Goal: Task Accomplishment & Management: Complete application form

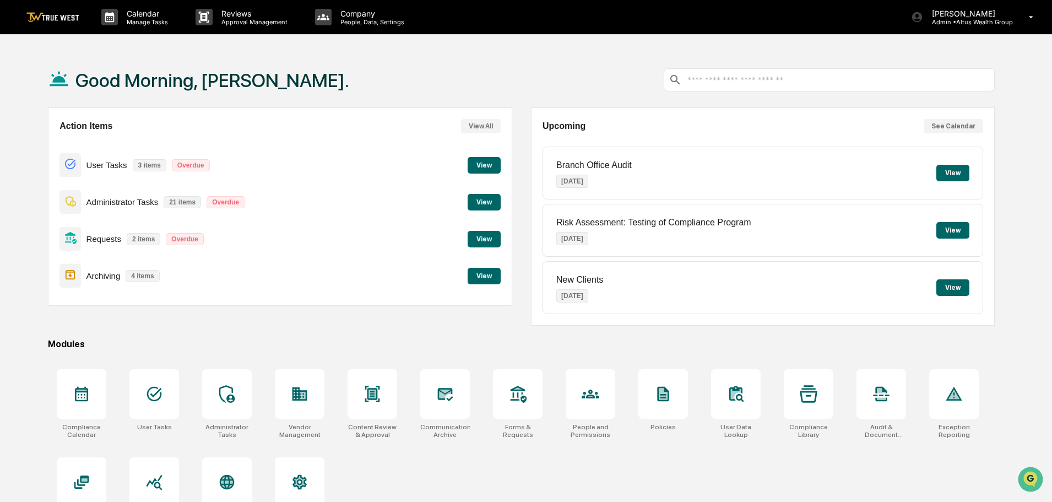
click at [485, 199] on button "View" at bounding box center [484, 202] width 33 height 17
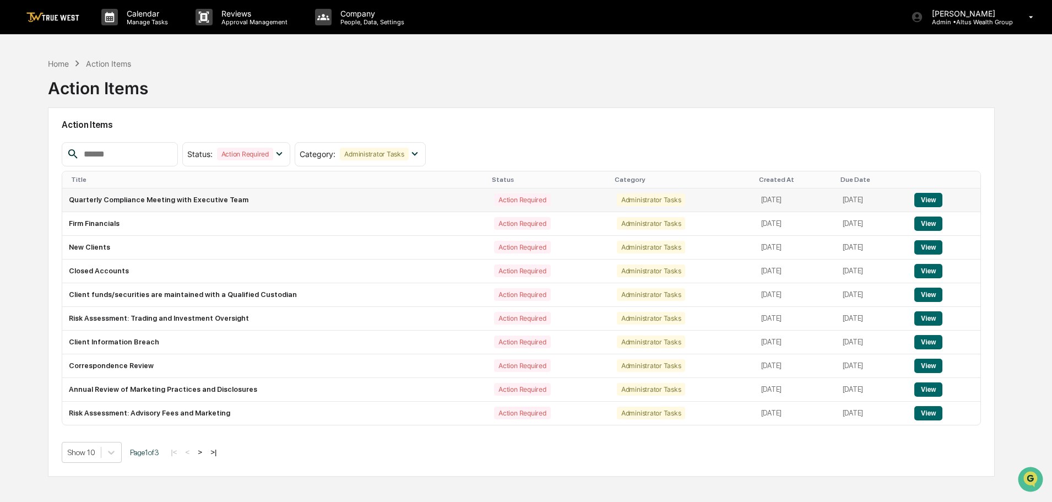
click at [924, 196] on button "View" at bounding box center [928, 200] width 28 height 14
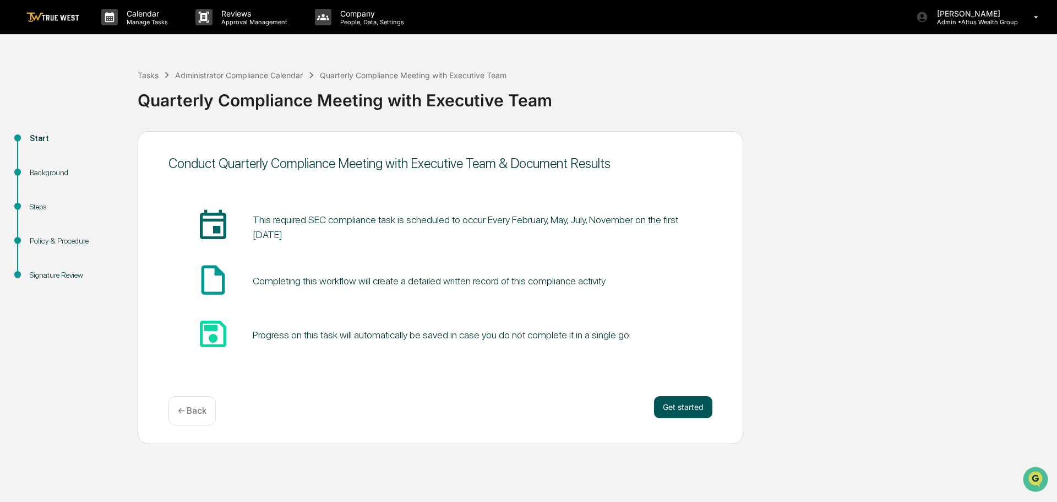
click at [692, 406] on button "Get started" at bounding box center [683, 407] width 58 height 22
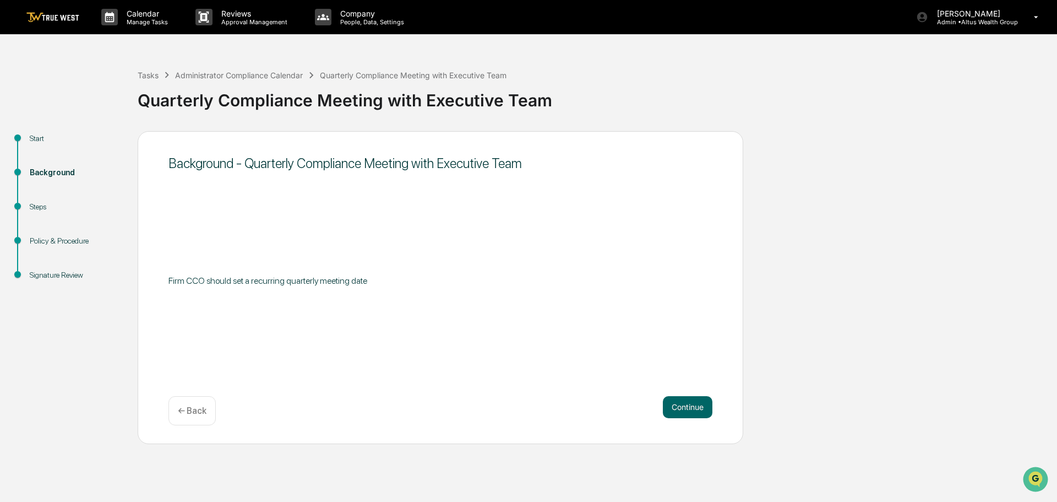
click at [692, 406] on button "Continue" at bounding box center [688, 407] width 50 height 22
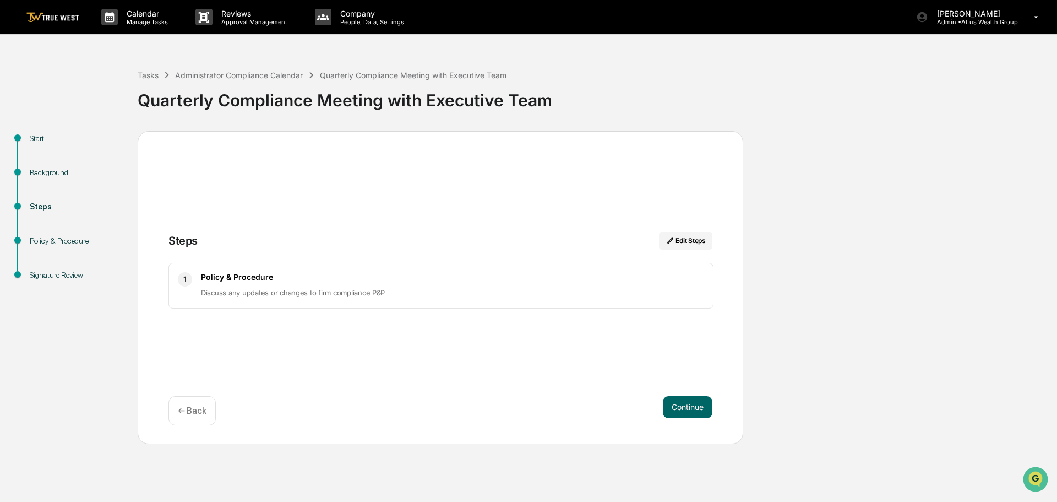
click at [692, 406] on button "Continue" at bounding box center [688, 407] width 50 height 22
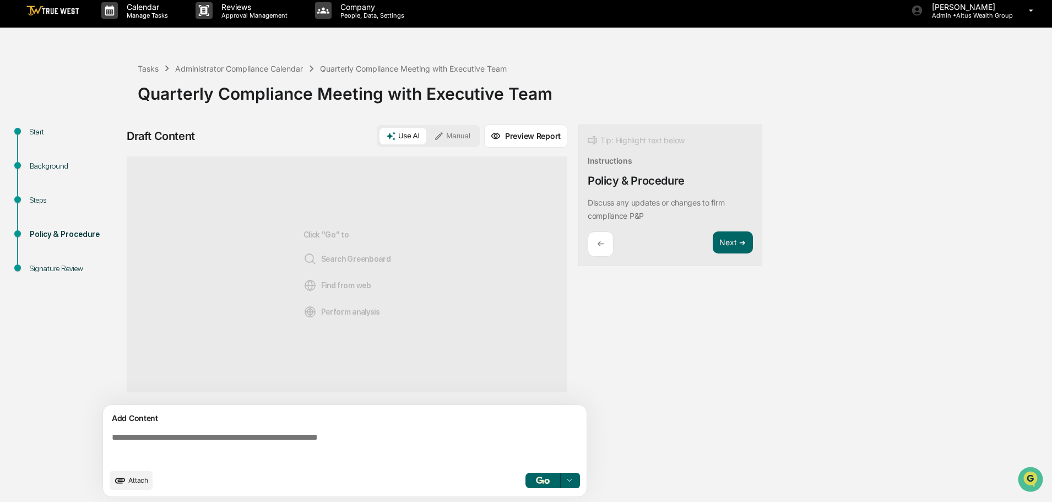
scroll to position [8, 0]
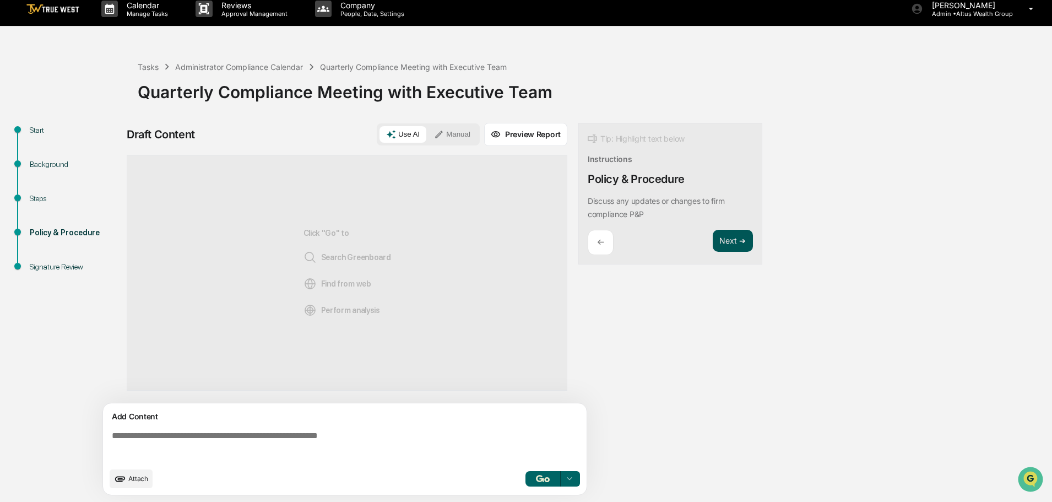
click at [731, 240] on button "Next ➔" at bounding box center [733, 241] width 40 height 23
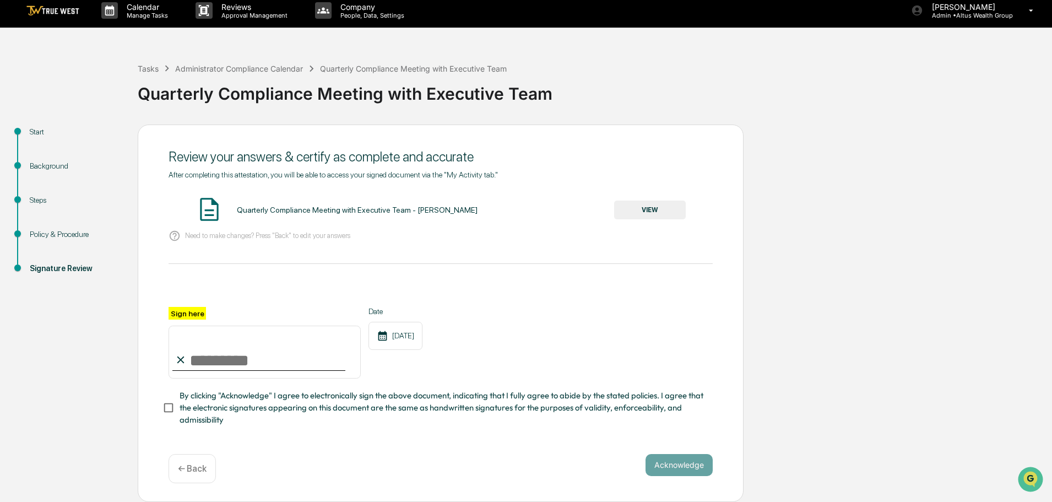
scroll to position [10, 0]
click at [232, 332] on input "Sign here" at bounding box center [265, 351] width 192 height 53
click at [184, 312] on label "Sign here" at bounding box center [187, 313] width 37 height 13
click at [184, 325] on input "Sign here" at bounding box center [265, 351] width 192 height 53
click at [213, 364] on input "Sign here" at bounding box center [265, 351] width 192 height 53
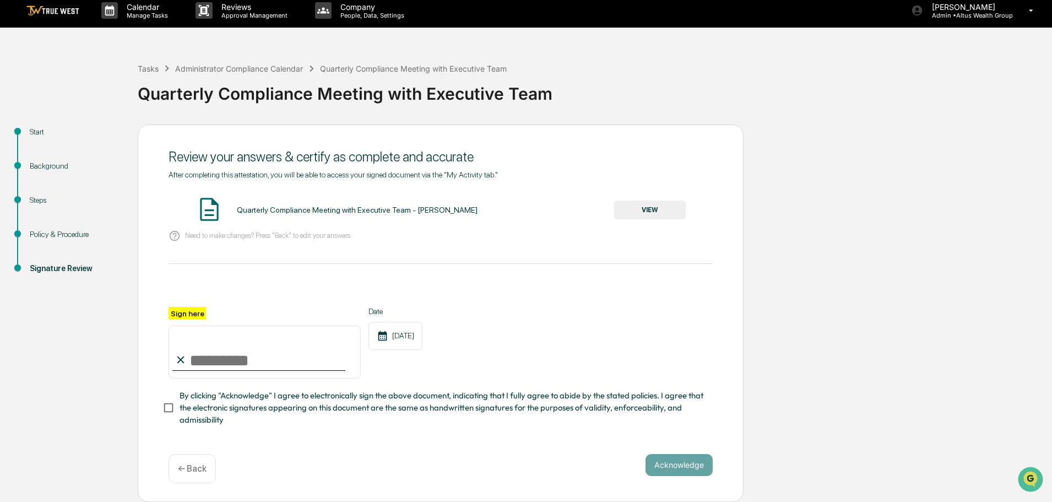
type input "**********"
click at [681, 463] on button "Acknowledge" at bounding box center [678, 465] width 67 height 22
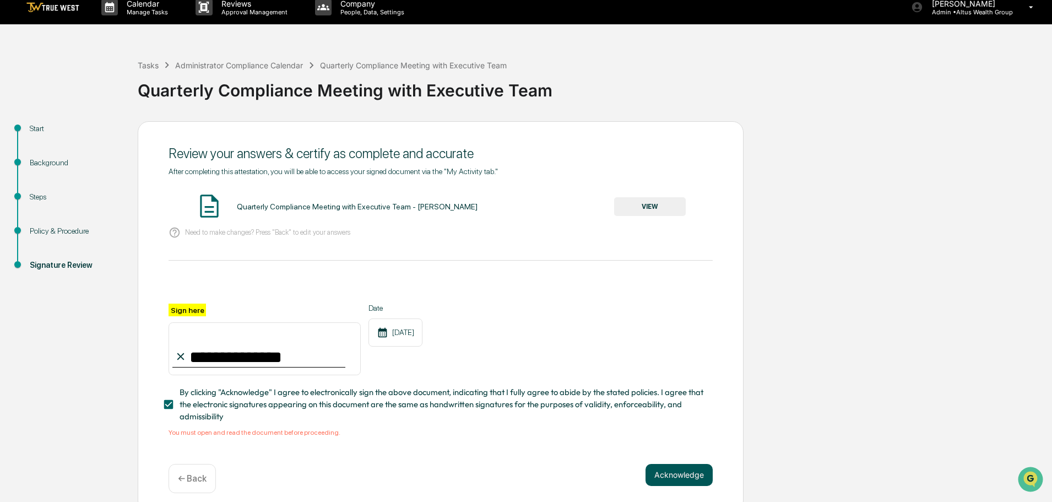
click at [680, 473] on button "Acknowledge" at bounding box center [678, 475] width 67 height 22
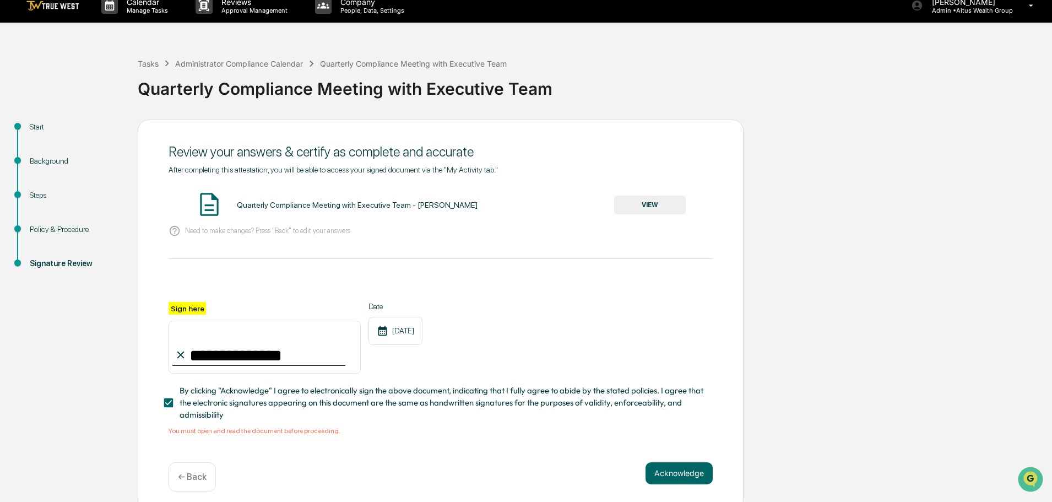
scroll to position [23, 0]
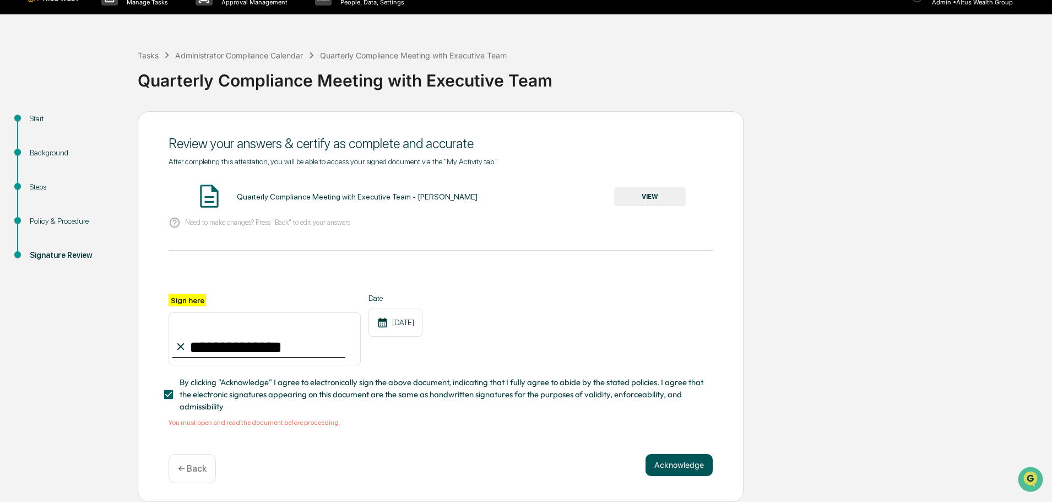
click at [669, 463] on button "Acknowledge" at bounding box center [678, 465] width 67 height 22
click at [234, 393] on span "By clicking "Acknowledge" I agree to electronically sign the above document, in…" at bounding box center [442, 394] width 524 height 37
click at [207, 393] on span "By clicking "Acknowledge" I agree to electronically sign the above document, in…" at bounding box center [442, 394] width 524 height 37
click at [637, 194] on button "VIEW" at bounding box center [650, 196] width 72 height 19
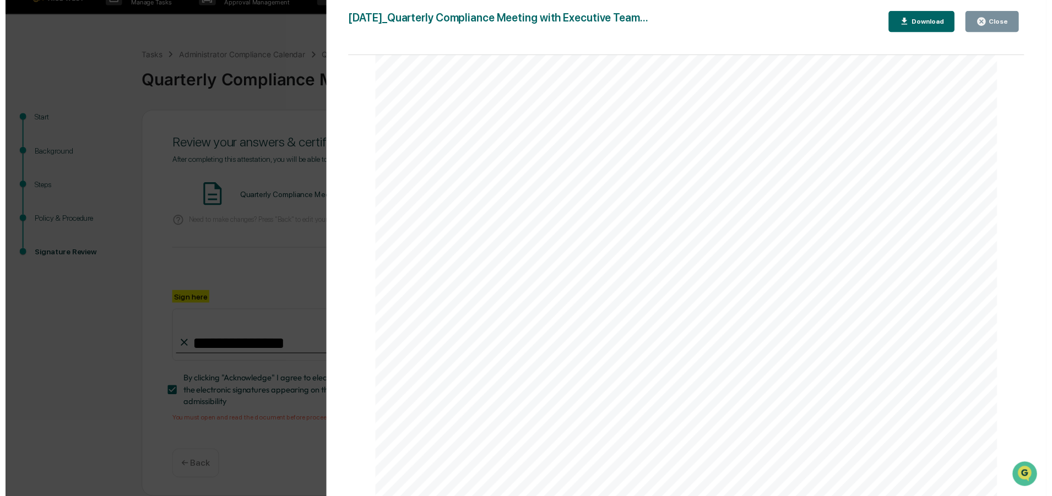
scroll to position [468, 0]
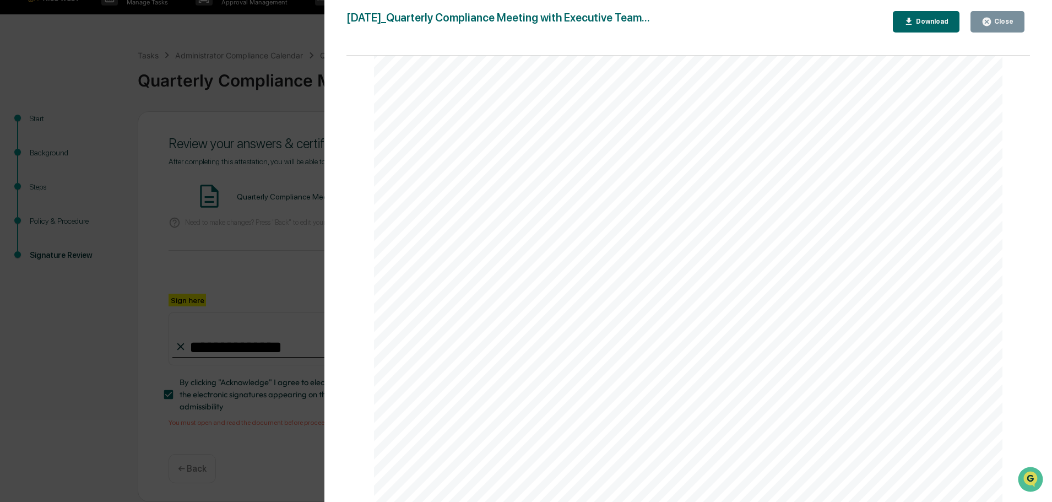
click at [989, 17] on icon "button" at bounding box center [986, 22] width 10 height 10
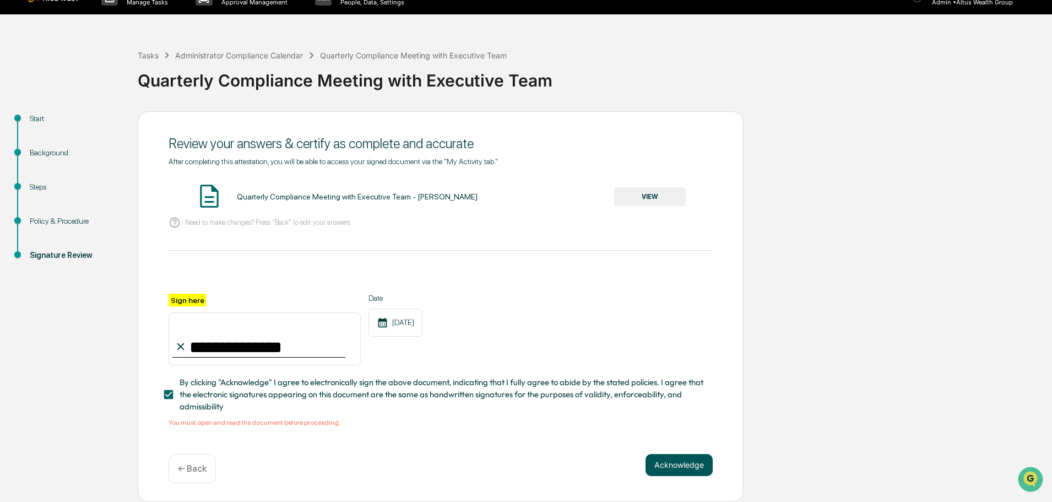
click at [700, 463] on button "Acknowledge" at bounding box center [678, 465] width 67 height 22
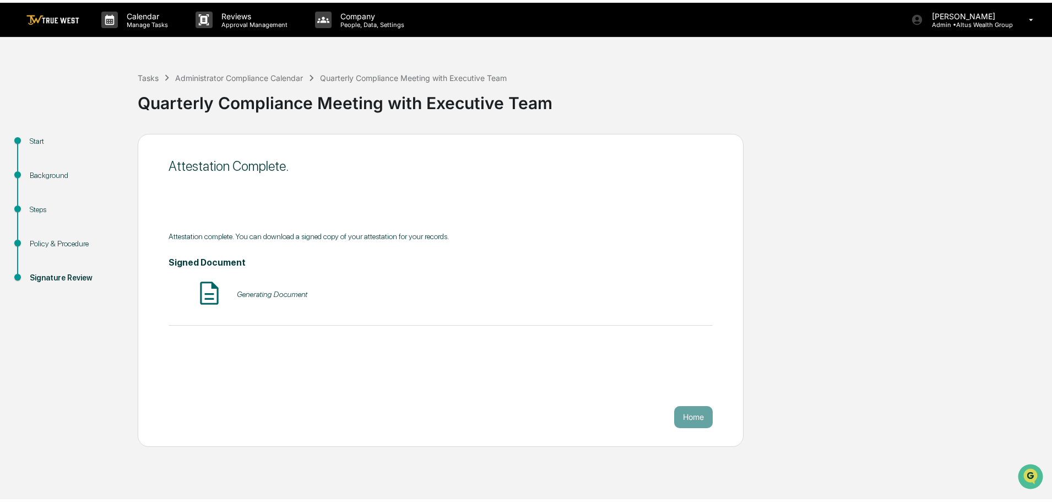
scroll to position [0, 0]
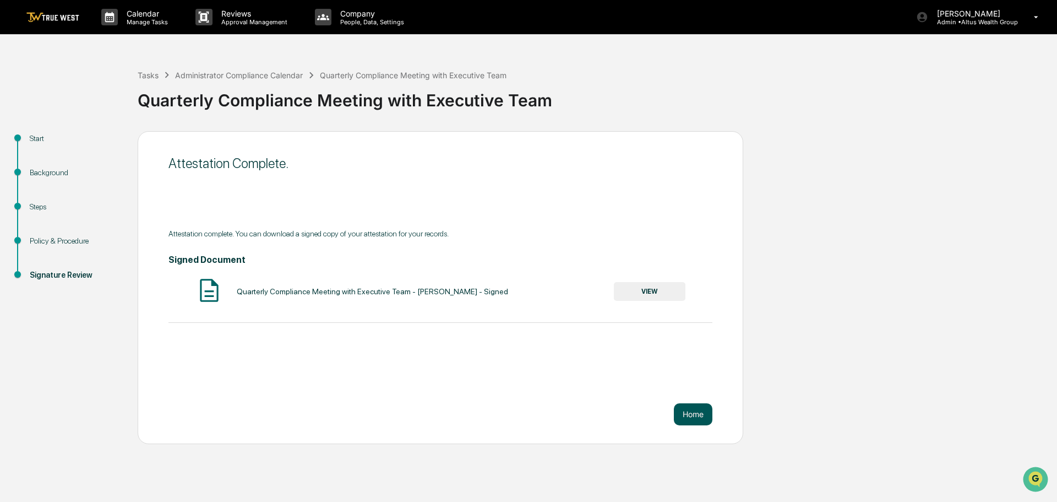
click at [690, 422] on button "Home" at bounding box center [693, 414] width 39 height 22
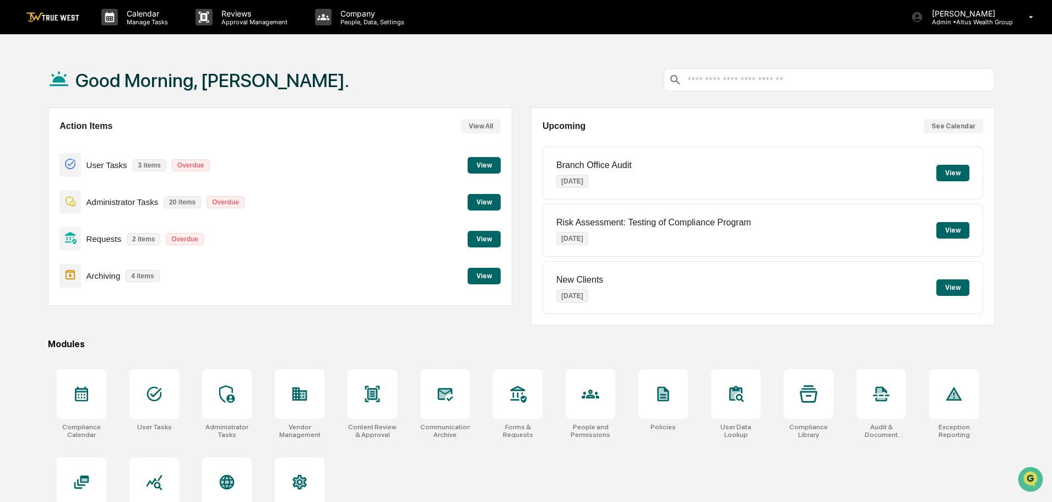
click at [497, 165] on button "View" at bounding box center [484, 165] width 33 height 17
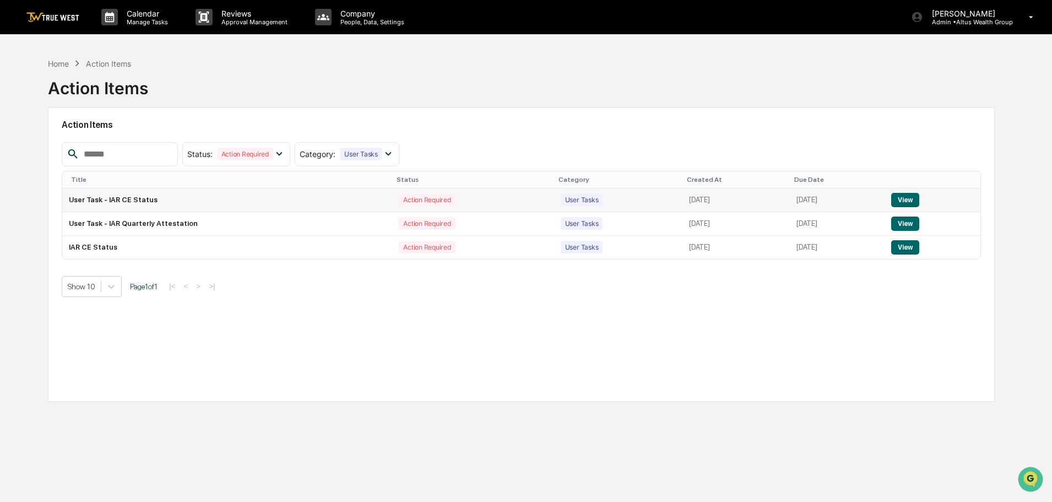
click at [915, 200] on button "View" at bounding box center [905, 200] width 28 height 14
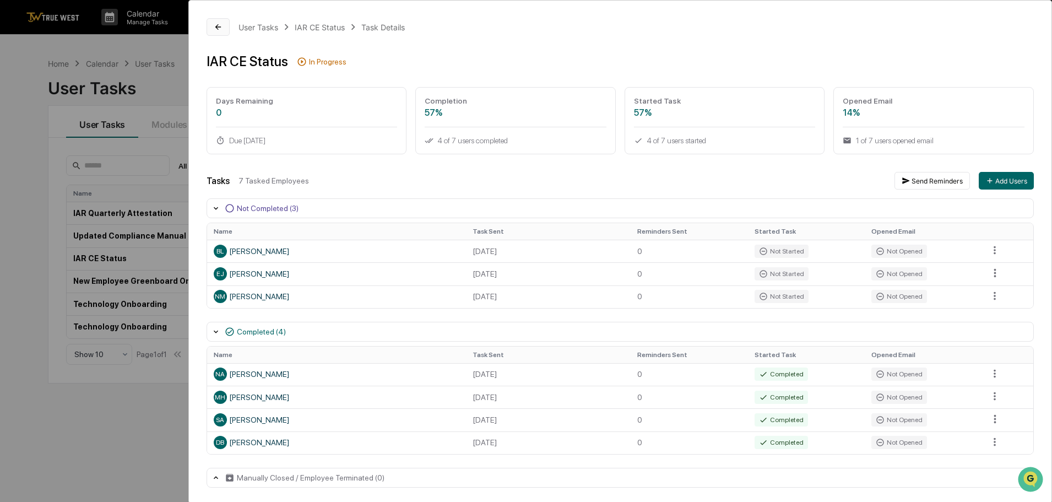
click at [222, 28] on icon at bounding box center [218, 27] width 9 height 9
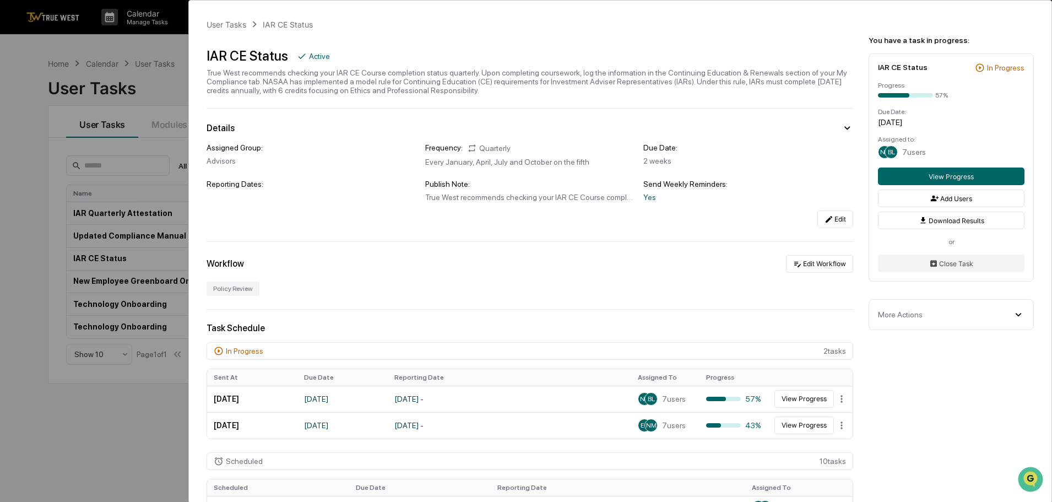
click at [162, 89] on div "User Tasks IAR CE Status IAR CE Status Active True West recommends checking you…" at bounding box center [526, 251] width 1052 height 502
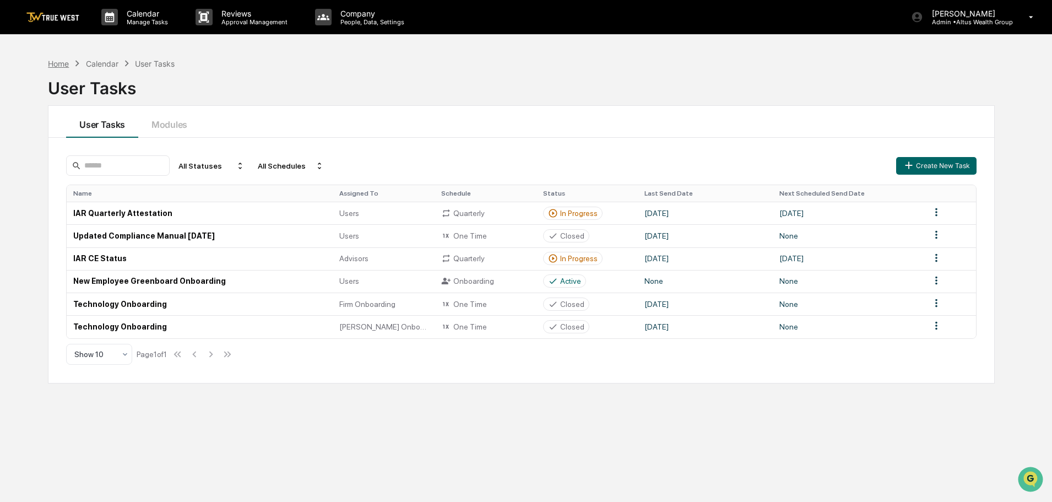
click at [68, 65] on div "Home" at bounding box center [58, 63] width 21 height 9
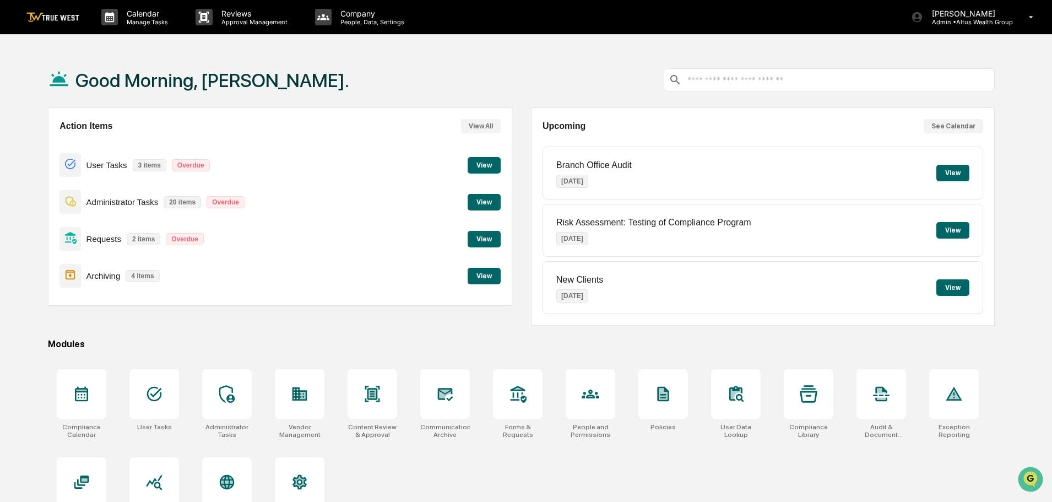
click at [490, 197] on button "View" at bounding box center [484, 202] width 33 height 17
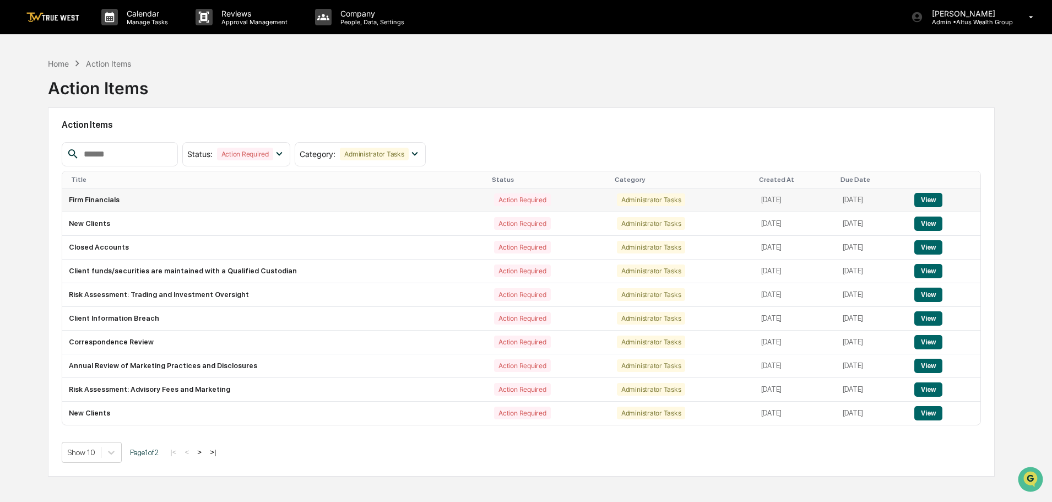
click at [926, 203] on button "View" at bounding box center [928, 200] width 28 height 14
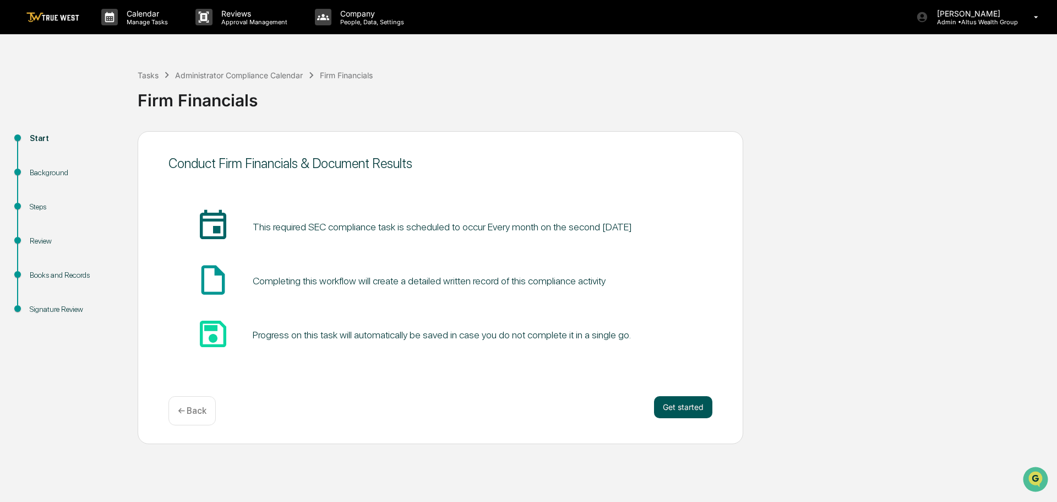
click at [686, 412] on button "Get started" at bounding box center [683, 407] width 58 height 22
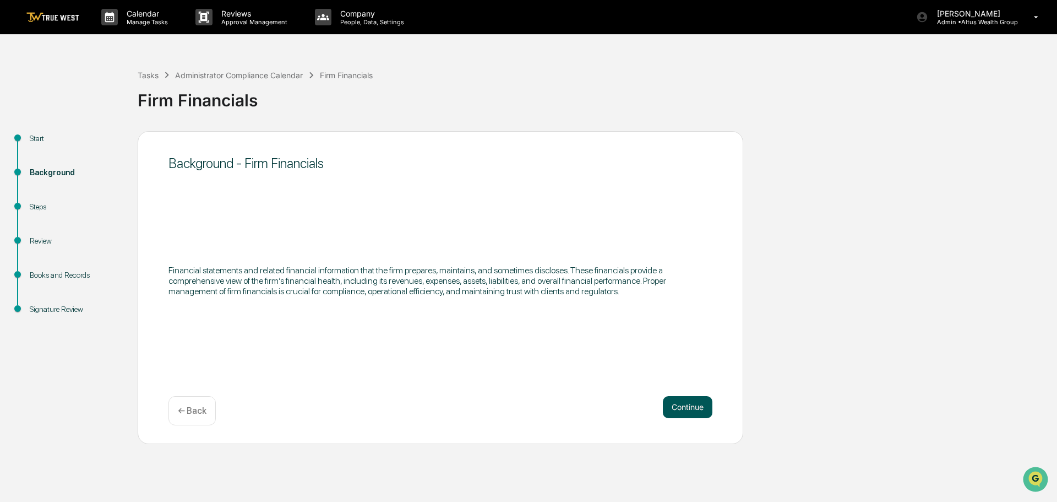
click at [686, 410] on button "Continue" at bounding box center [688, 407] width 50 height 22
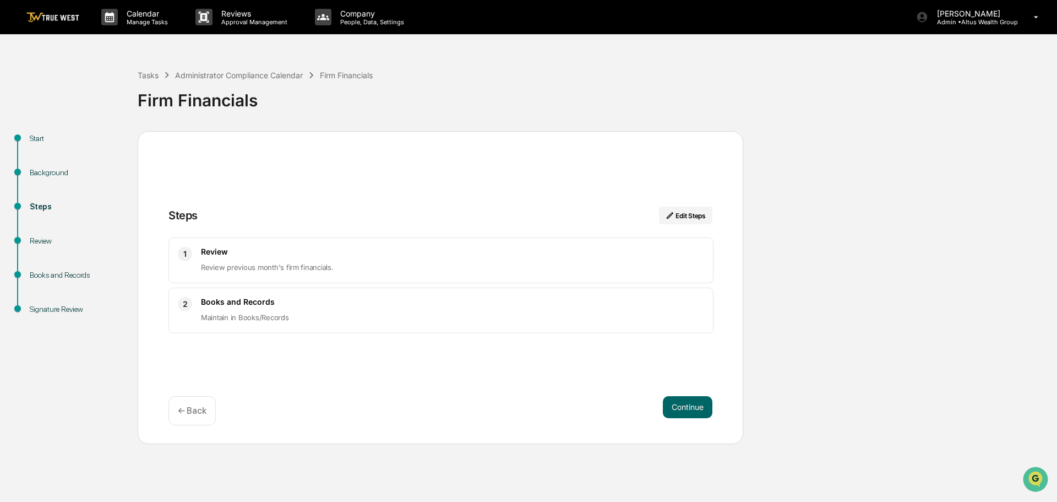
click at [686, 410] on button "Continue" at bounding box center [688, 407] width 50 height 22
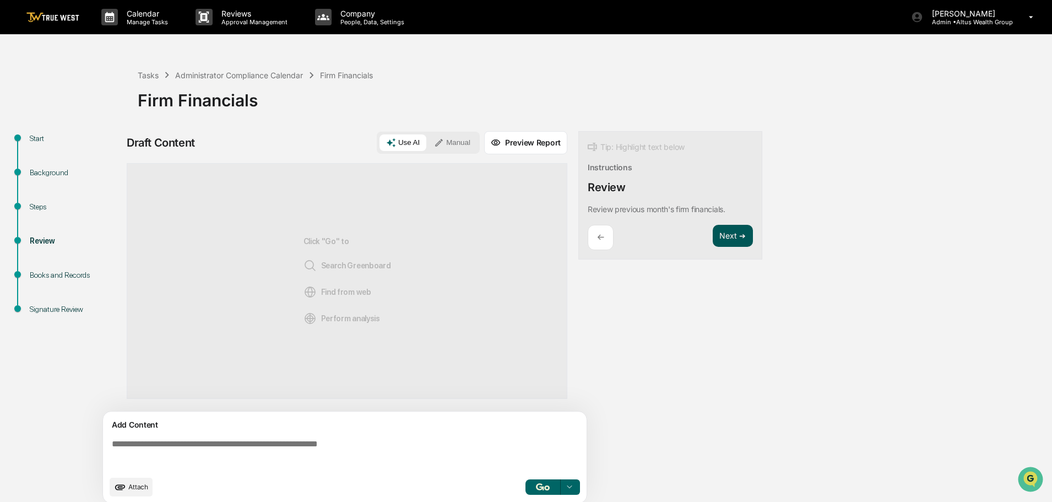
click at [727, 236] on button "Next ➔" at bounding box center [733, 236] width 40 height 23
click at [734, 237] on button "Next ➔" at bounding box center [733, 236] width 40 height 23
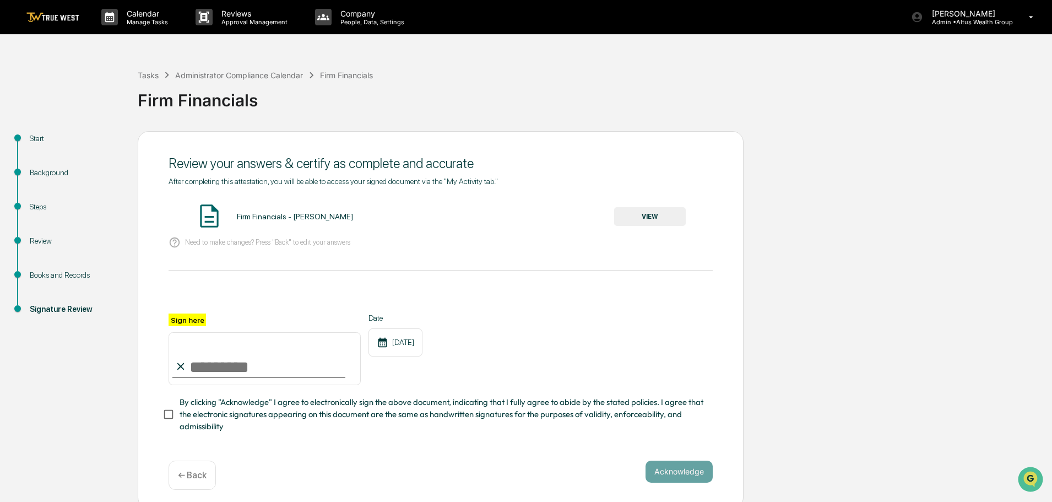
click at [226, 361] on input "Sign here" at bounding box center [265, 358] width 192 height 53
type input "**********"
click at [666, 218] on button "VIEW" at bounding box center [650, 216] width 72 height 19
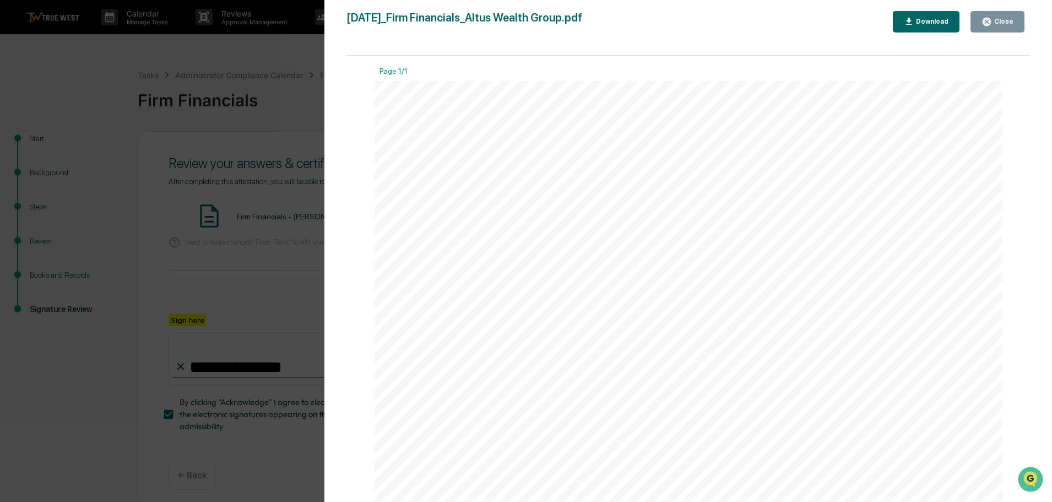
click at [994, 23] on div "Close" at bounding box center [1002, 22] width 21 height 8
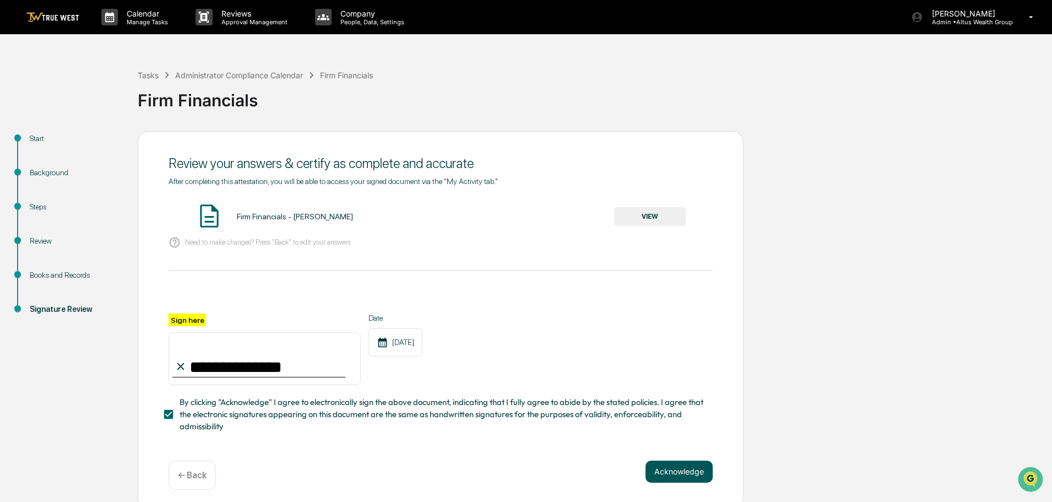
click at [691, 482] on button "Acknowledge" at bounding box center [678, 471] width 67 height 22
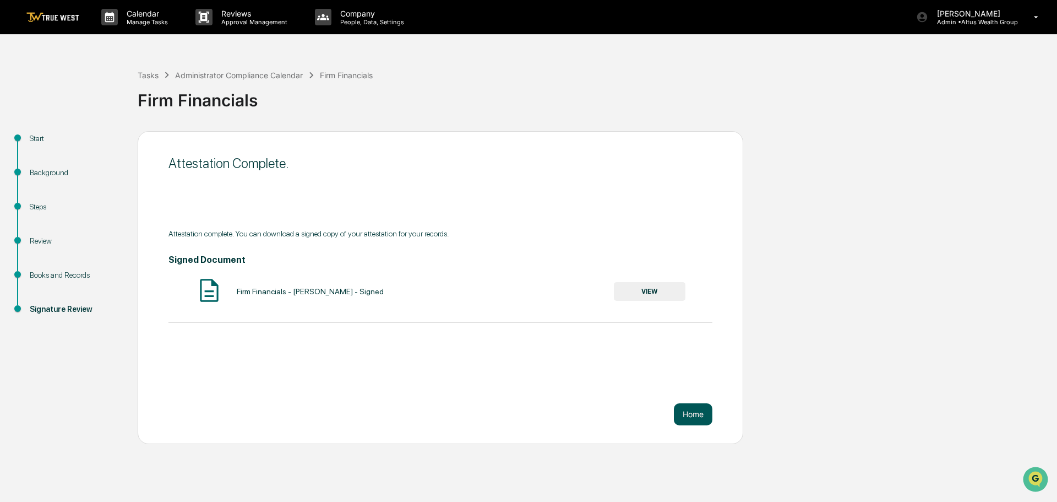
click at [688, 416] on button "Home" at bounding box center [693, 414] width 39 height 22
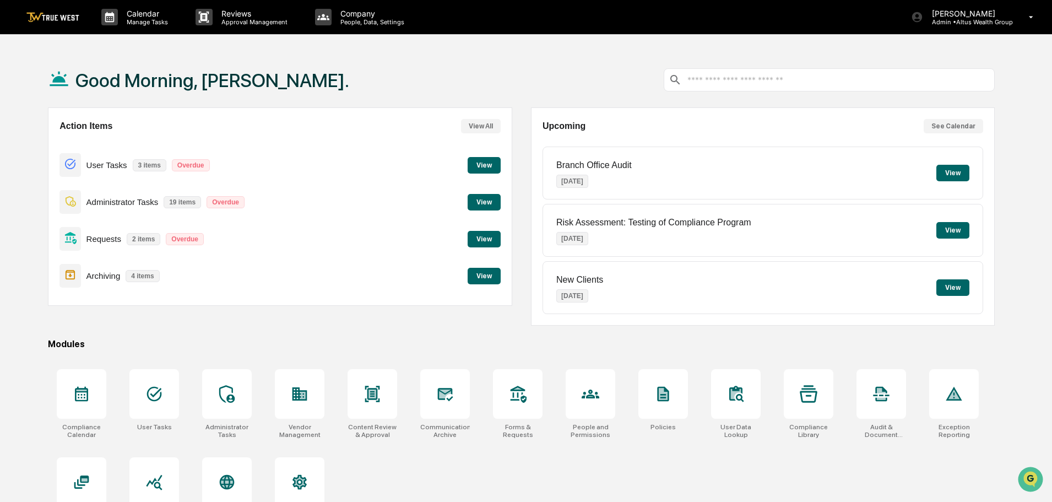
click at [477, 198] on button "View" at bounding box center [484, 202] width 33 height 17
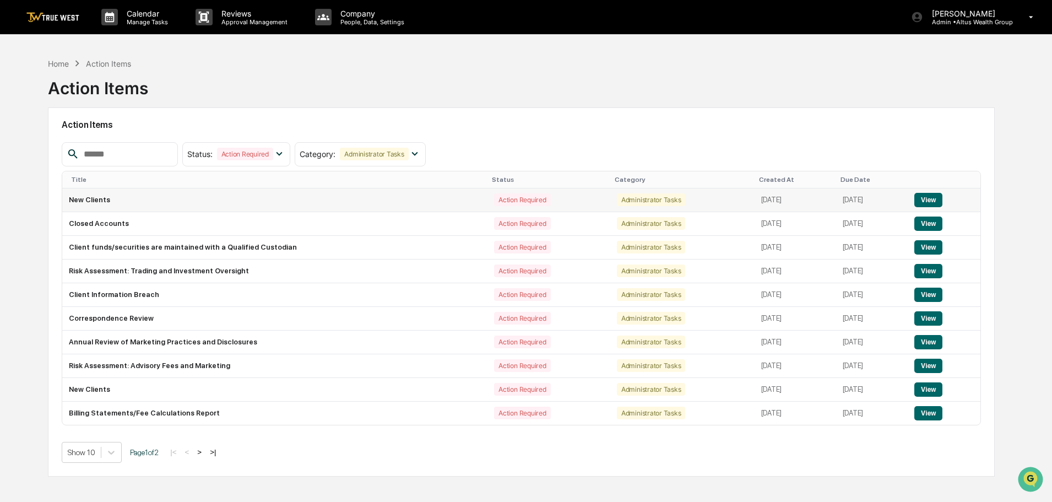
click at [939, 202] on button "View" at bounding box center [928, 200] width 28 height 14
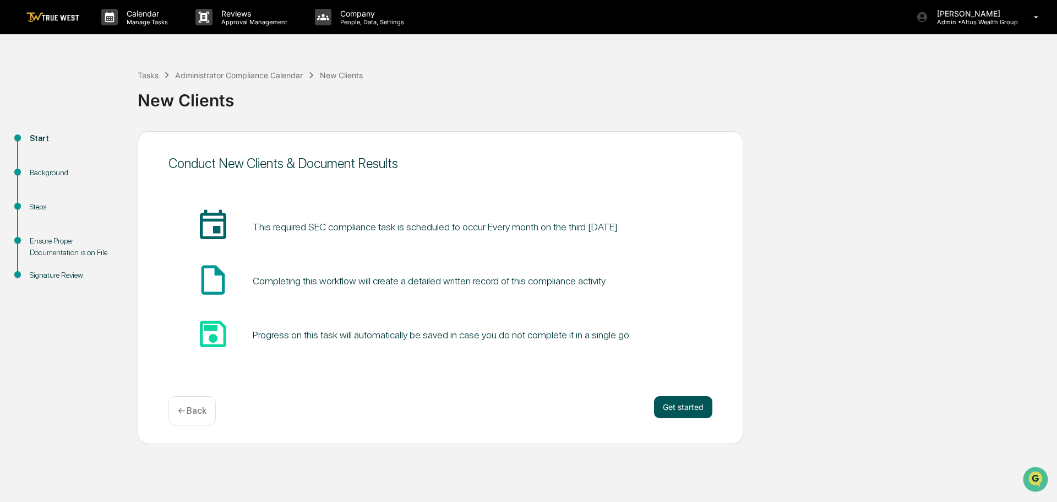
click at [689, 415] on button "Get started" at bounding box center [683, 407] width 58 height 22
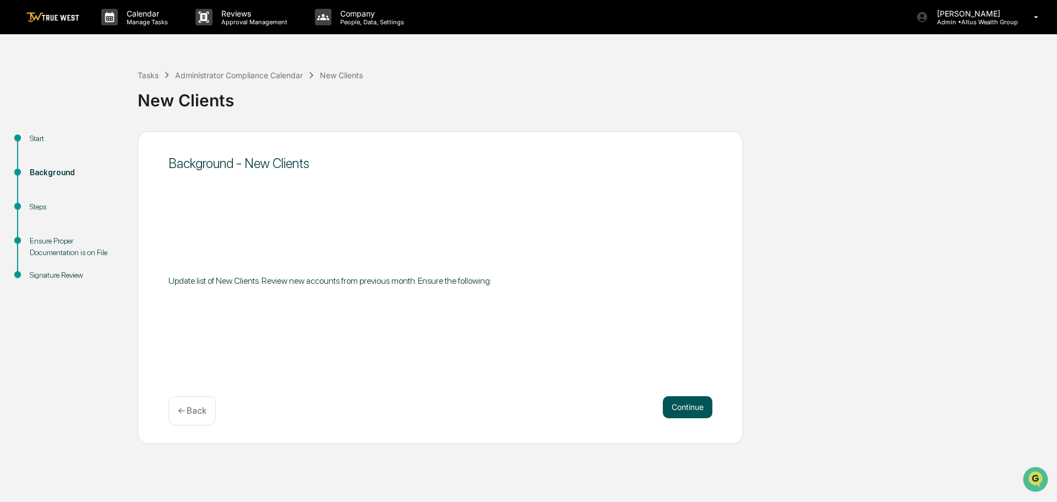
click at [693, 408] on button "Continue" at bounding box center [688, 407] width 50 height 22
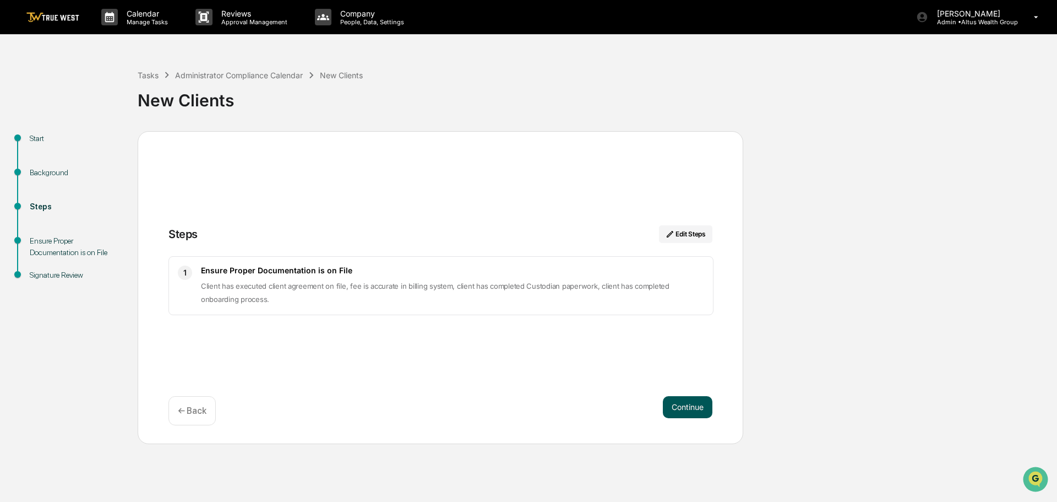
click at [690, 405] on button "Continue" at bounding box center [688, 407] width 50 height 22
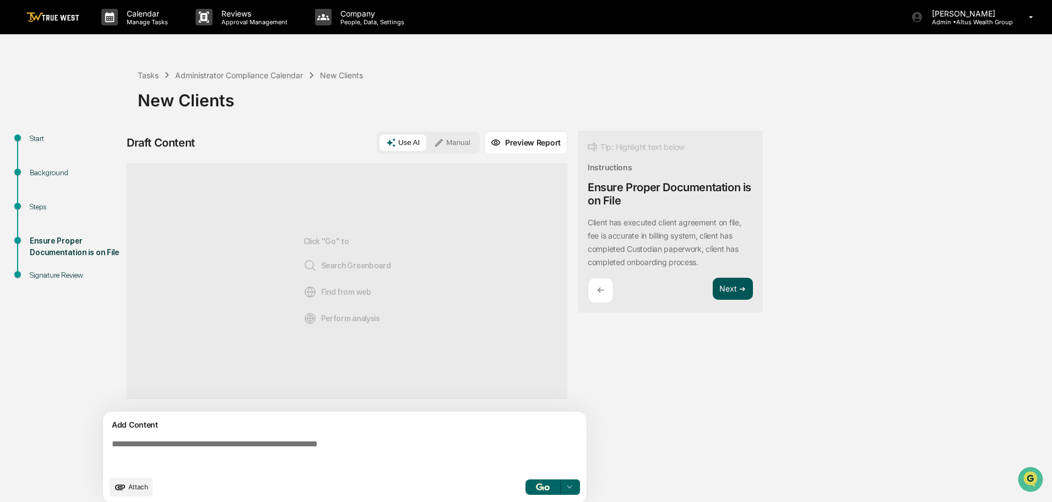
click at [723, 289] on button "Next ➔" at bounding box center [733, 289] width 40 height 23
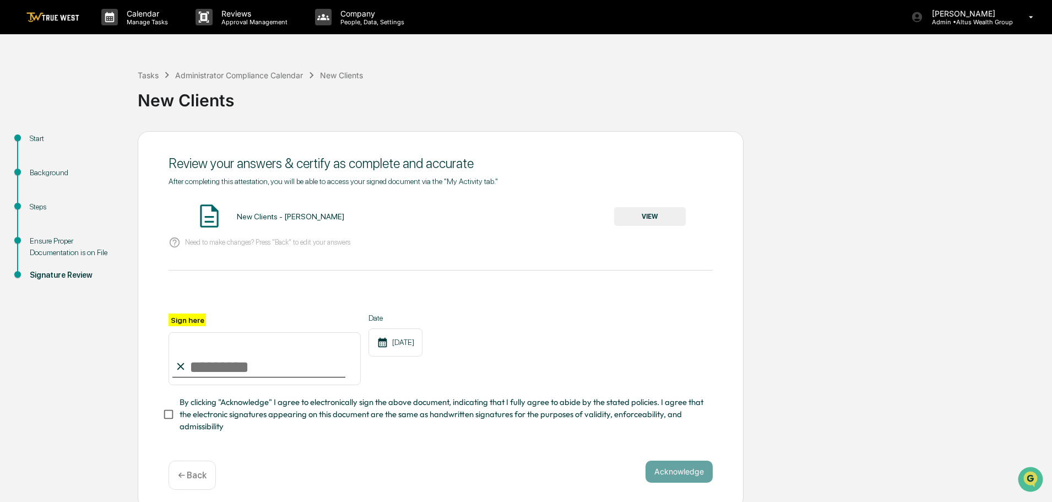
click at [336, 348] on input "Sign here" at bounding box center [265, 358] width 192 height 53
type input "**********"
click at [696, 477] on button "Acknowledge" at bounding box center [678, 471] width 67 height 22
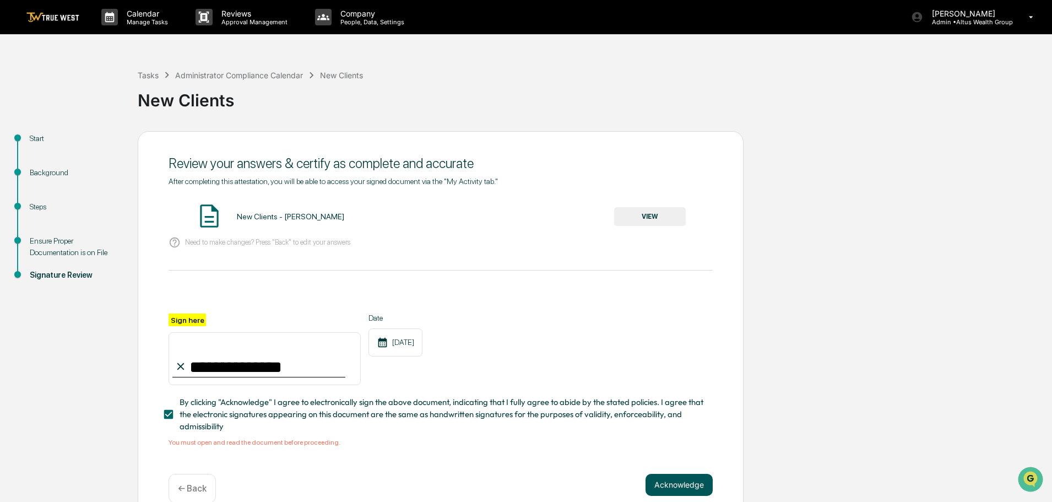
click at [674, 490] on button "Acknowledge" at bounding box center [678, 485] width 67 height 22
click at [660, 200] on div "**********" at bounding box center [441, 311] width 544 height 269
click at [659, 211] on button "VIEW" at bounding box center [650, 216] width 72 height 19
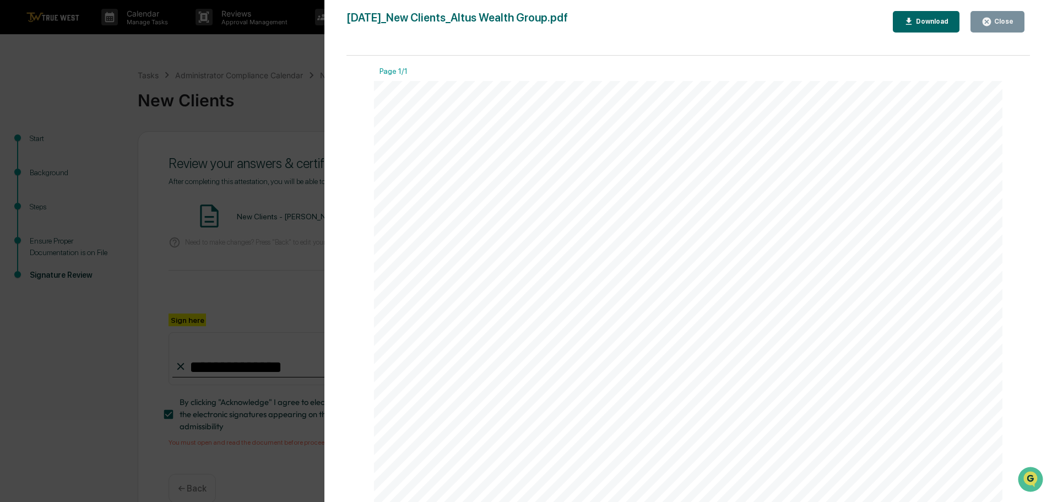
click at [1000, 22] on div "Close" at bounding box center [1002, 22] width 21 height 8
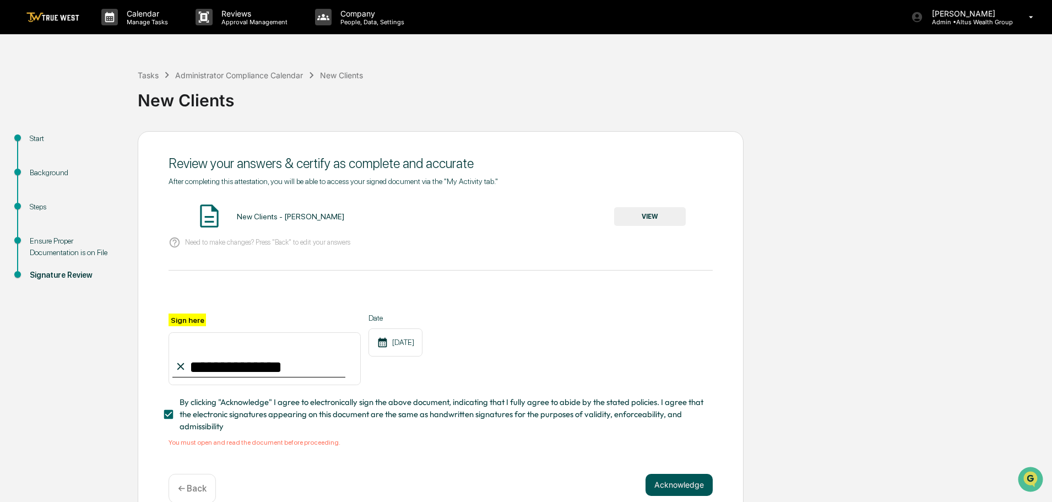
click at [655, 480] on button "Acknowledge" at bounding box center [678, 485] width 67 height 22
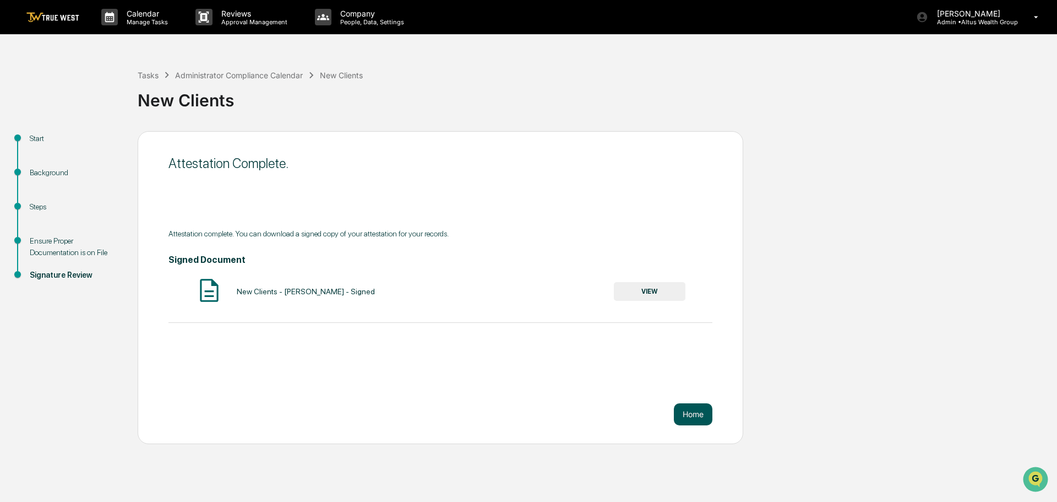
click at [700, 413] on button "Home" at bounding box center [693, 414] width 39 height 22
